Goal: Task Accomplishment & Management: Use online tool/utility

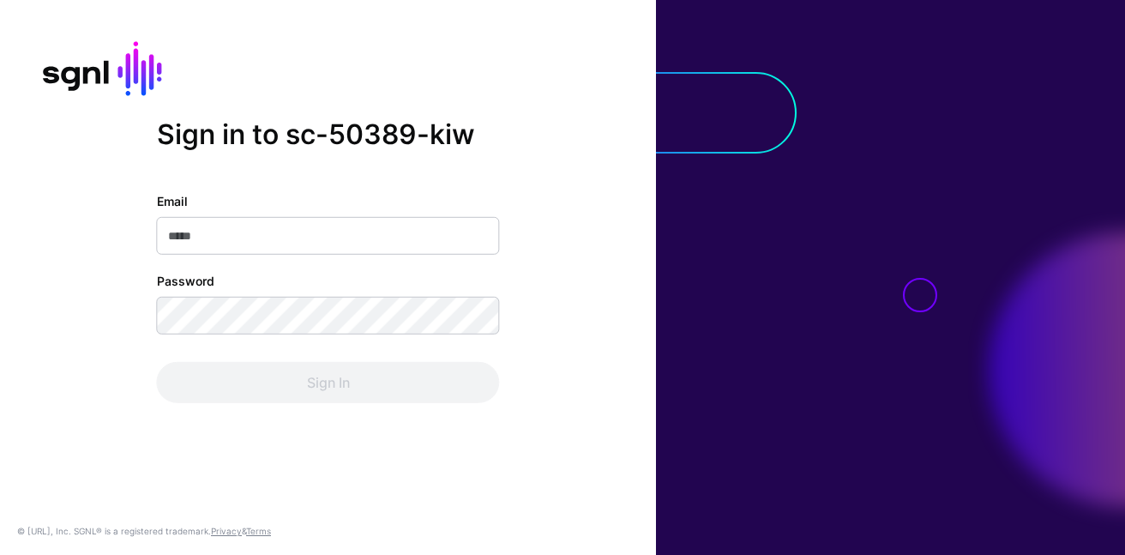
type input "**********"
click at [309, 382] on div "Sign In" at bounding box center [328, 382] width 343 height 41
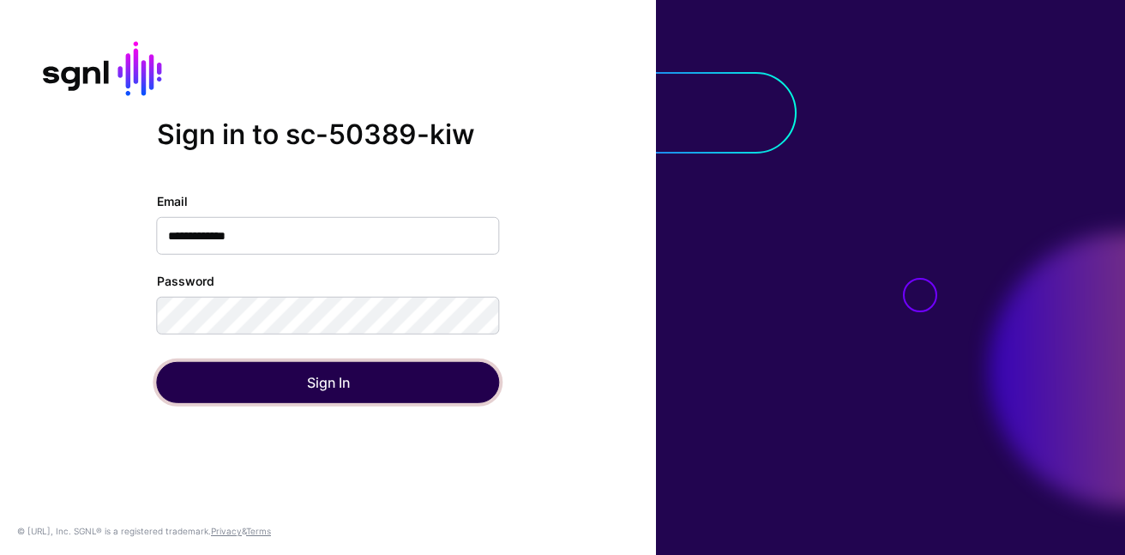
click at [309, 382] on button "Sign In" at bounding box center [328, 382] width 343 height 41
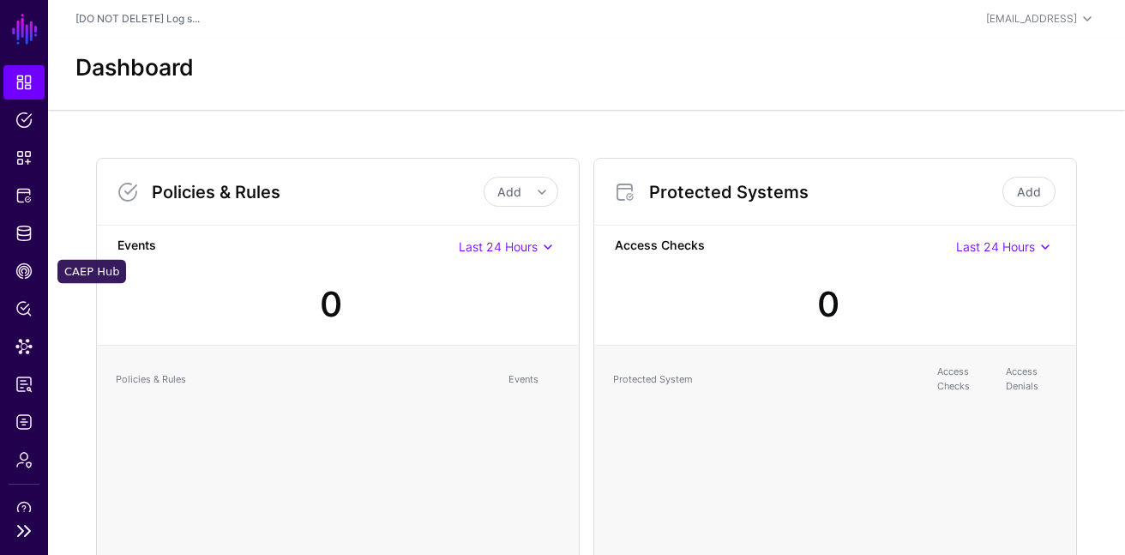
click at [30, 253] on ul "Dashboard Policies Snippets Protected Systems Identity Data Fabric CAEP Hub Pol…" at bounding box center [24, 288] width 48 height 447
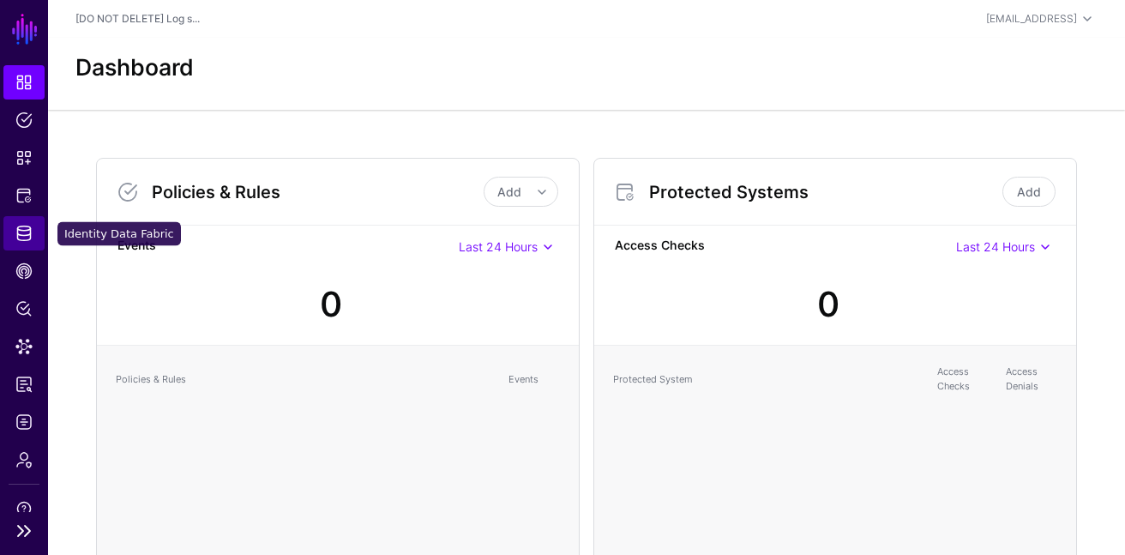
click at [15, 236] on span "Identity Data Fabric" at bounding box center [23, 233] width 17 height 17
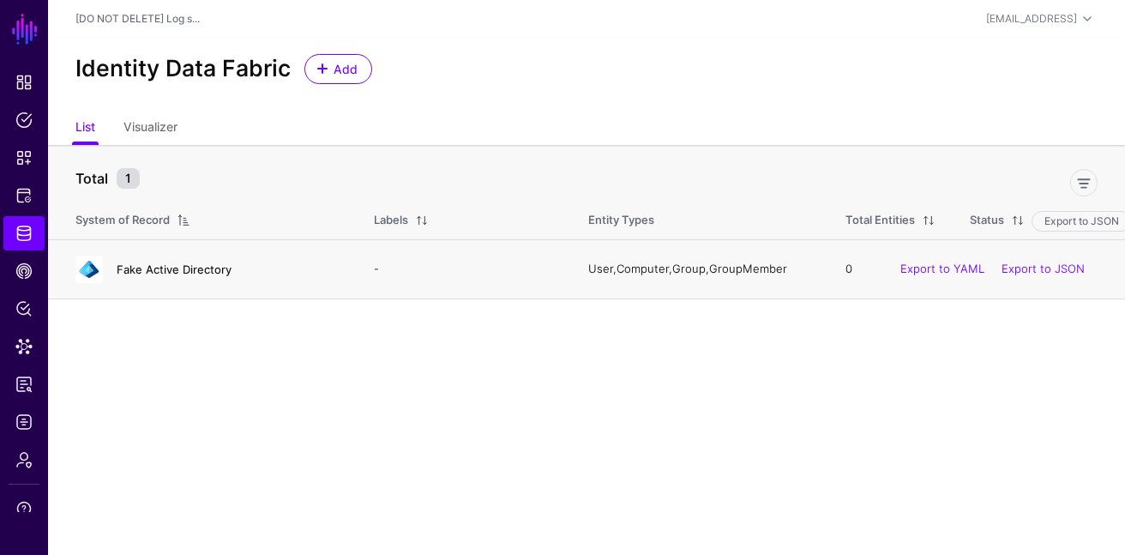
click at [165, 267] on link "Fake Active Directory" at bounding box center [174, 269] width 115 height 14
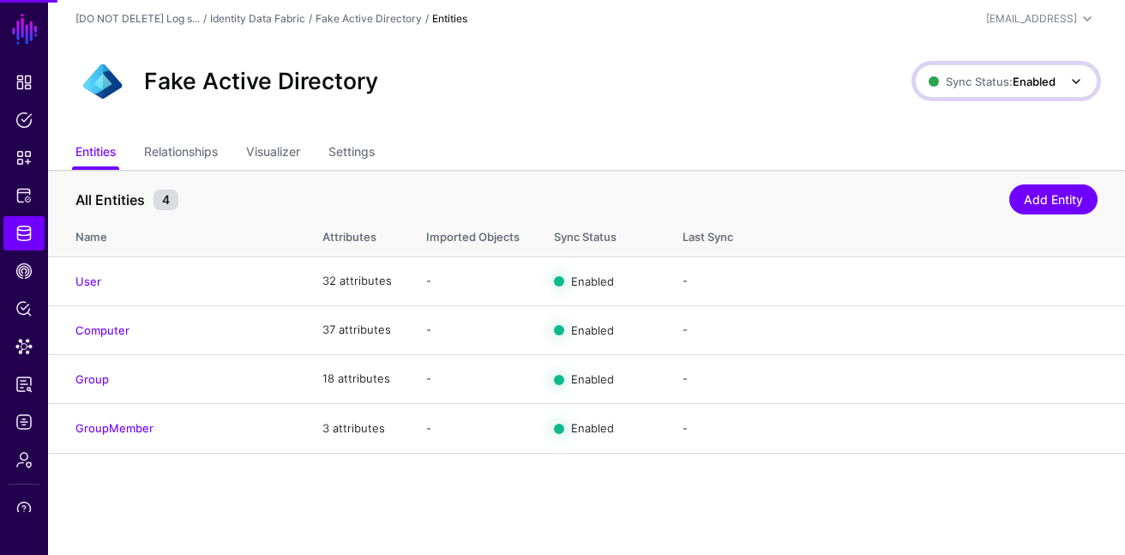
click at [958, 92] on link "Sync Status: Enabled" at bounding box center [1006, 80] width 183 height 33
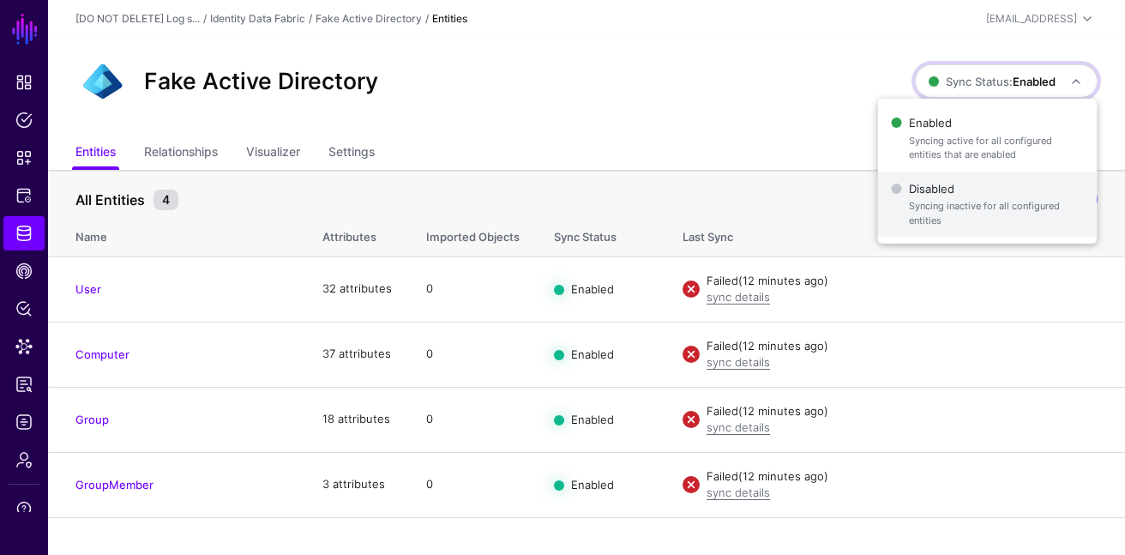
click at [930, 200] on span "Syncing inactive for all configured entities" at bounding box center [996, 213] width 175 height 28
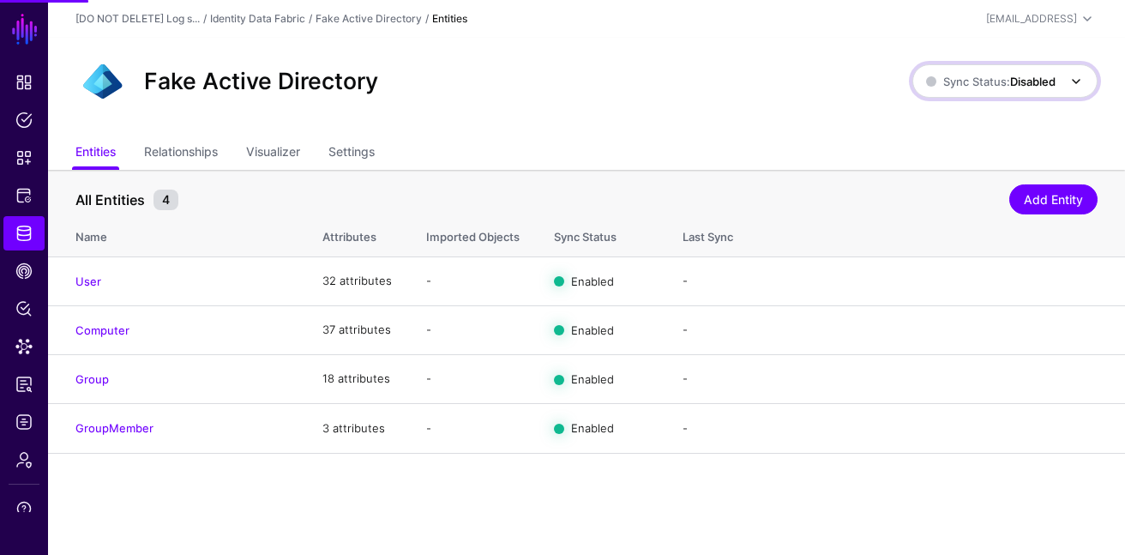
click at [1054, 77] on strong "Disabled" at bounding box center [1032, 82] width 45 height 14
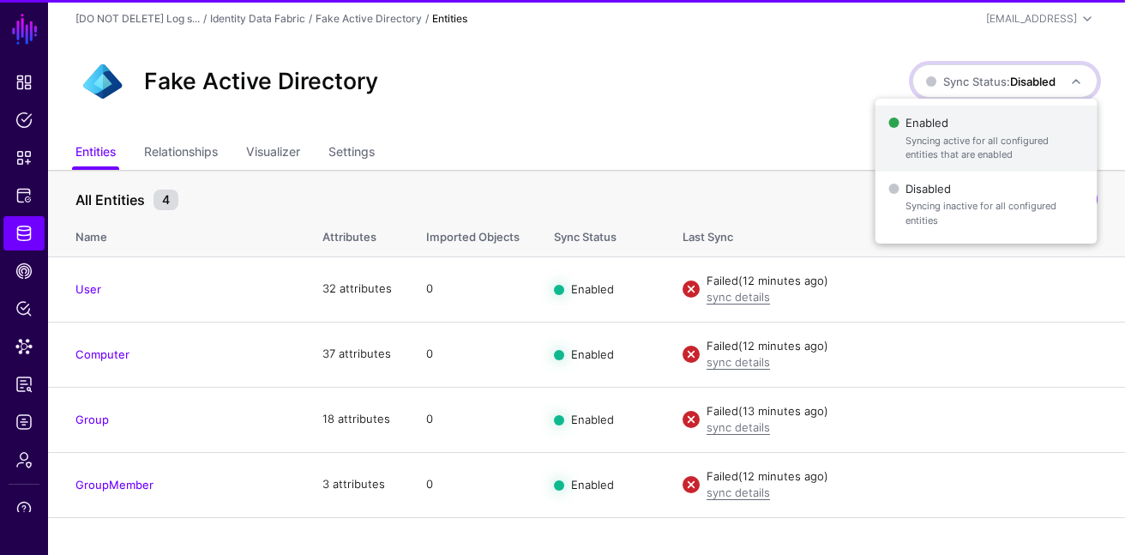
click at [975, 126] on span "Enabled Syncing active for all configured entities that are enabled" at bounding box center [985, 139] width 195 height 56
